Goal: Navigation & Orientation: Find specific page/section

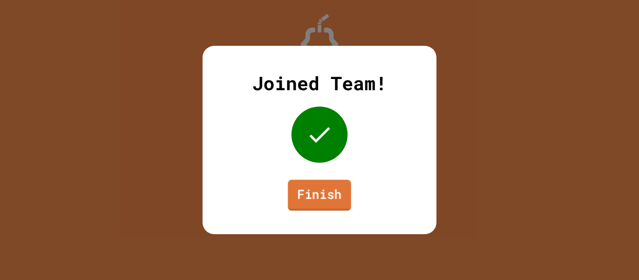
click at [333, 197] on link "Finish" at bounding box center [319, 195] width 63 height 31
